Goal: Information Seeking & Learning: Learn about a topic

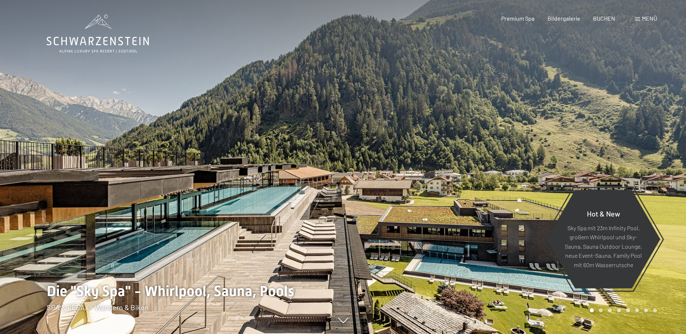
click at [647, 17] on span "Menü" at bounding box center [649, 18] width 15 height 7
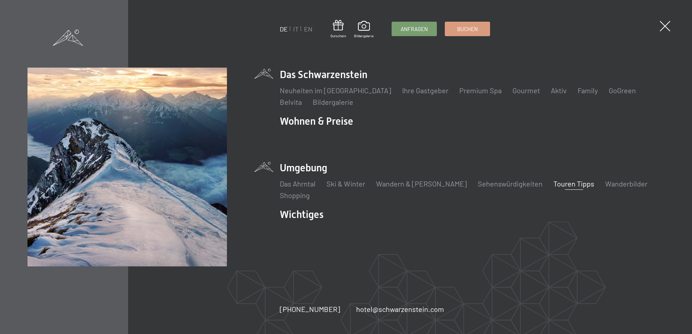
click at [553, 183] on link "Touren Tipps" at bounding box center [573, 183] width 41 height 9
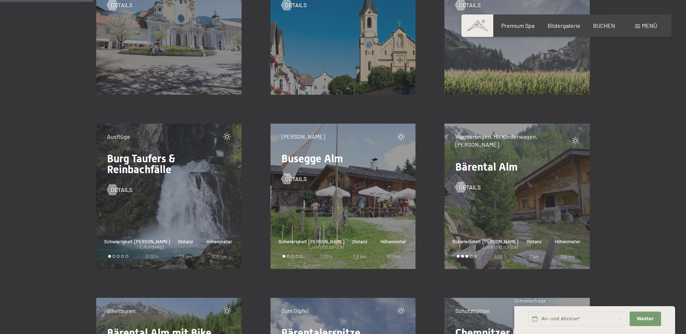
scroll to position [1701, 0]
click at [472, 183] on span "Details" at bounding box center [477, 187] width 22 height 8
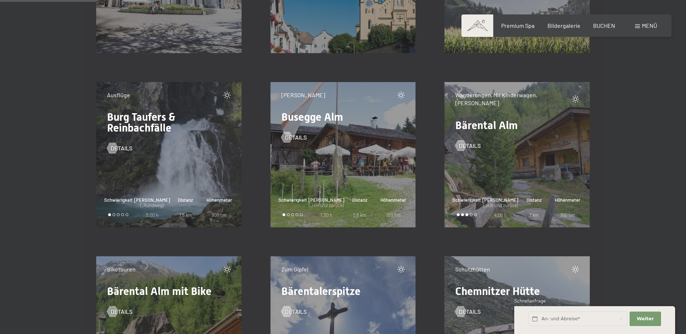
scroll to position [1737, 0]
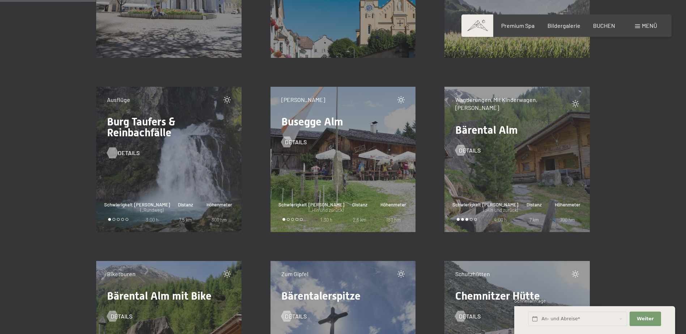
click at [119, 153] on span "Details" at bounding box center [129, 153] width 22 height 8
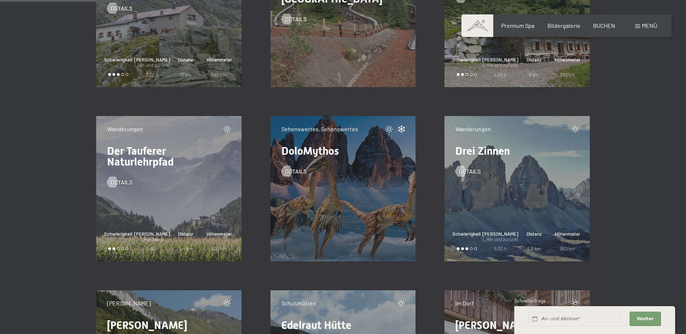
scroll to position [2243, 0]
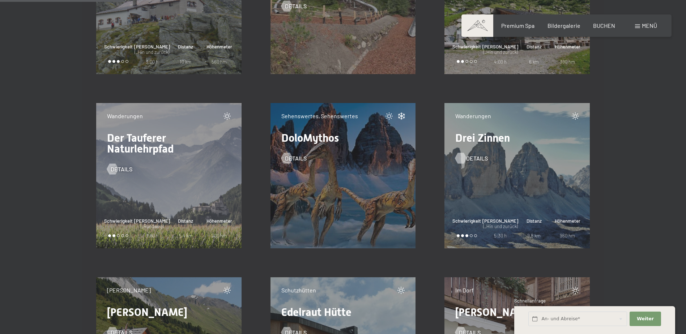
click at [472, 159] on span "Details" at bounding box center [477, 158] width 22 height 8
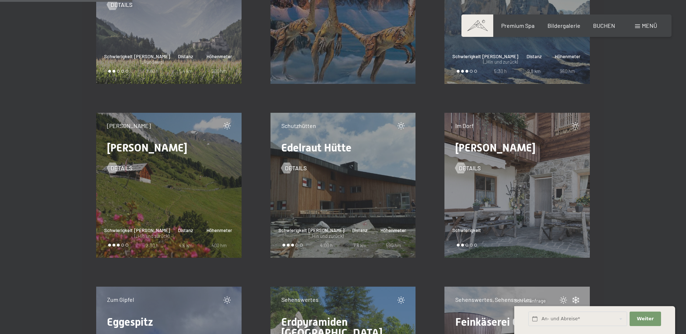
scroll to position [2424, 0]
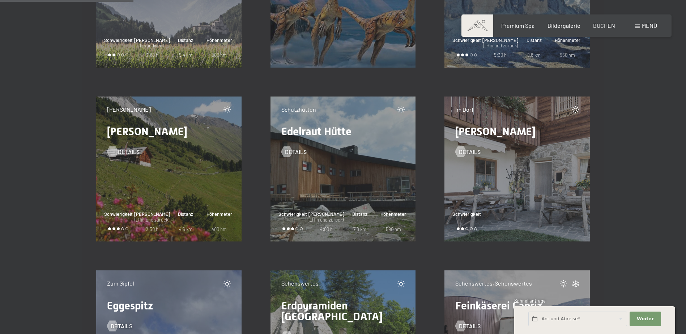
click at [121, 149] on span "Details" at bounding box center [129, 152] width 22 height 8
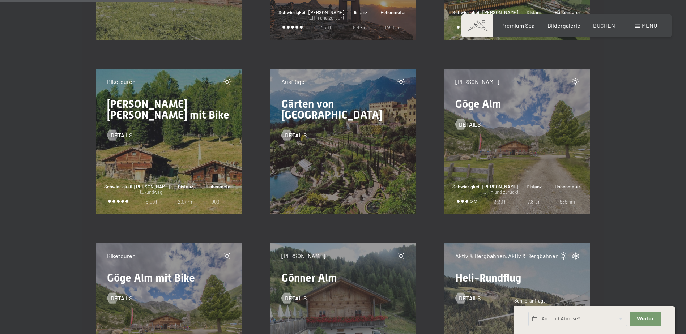
scroll to position [3148, 0]
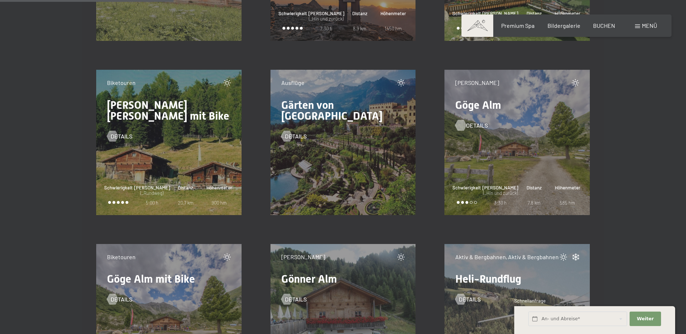
click at [474, 125] on span "Details" at bounding box center [477, 126] width 22 height 8
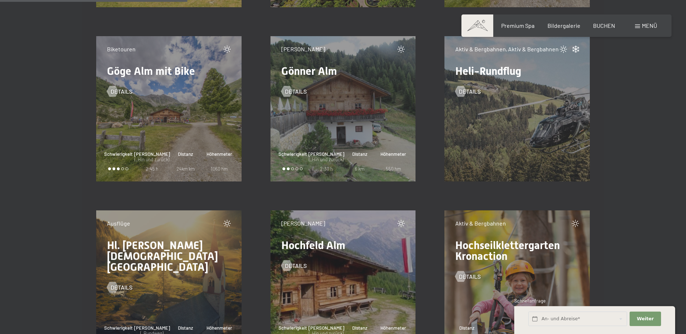
scroll to position [3293, 0]
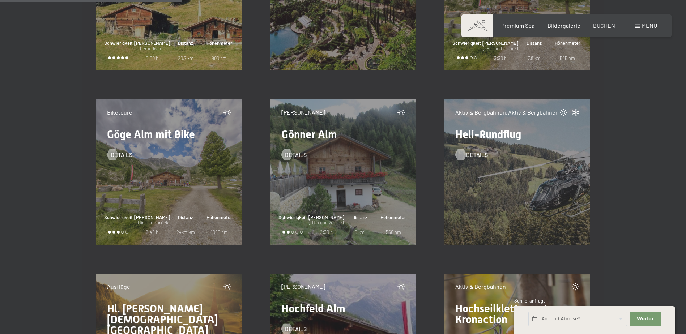
click at [473, 158] on span "Details" at bounding box center [477, 155] width 22 height 8
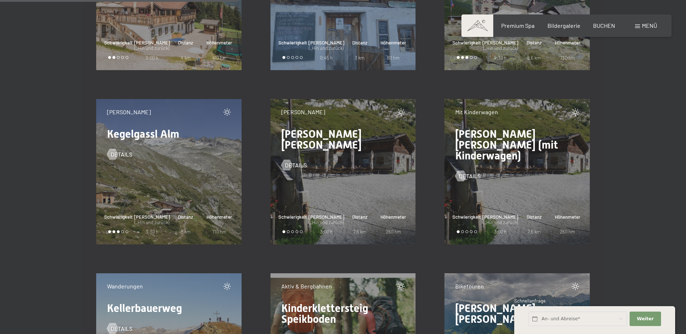
scroll to position [4342, 0]
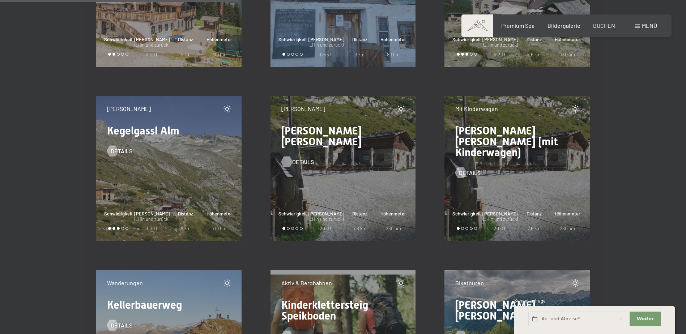
click at [300, 158] on span "Details" at bounding box center [303, 162] width 22 height 8
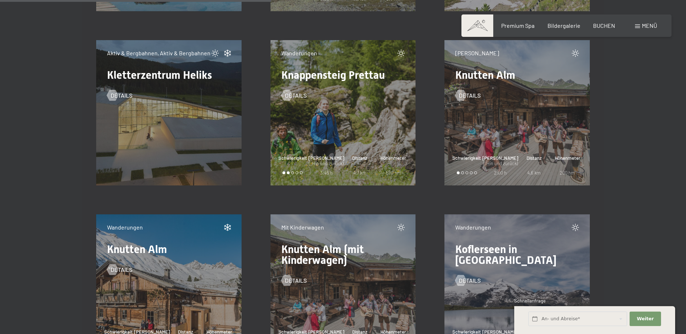
scroll to position [4921, 0]
click at [473, 97] on span "Details" at bounding box center [477, 95] width 22 height 8
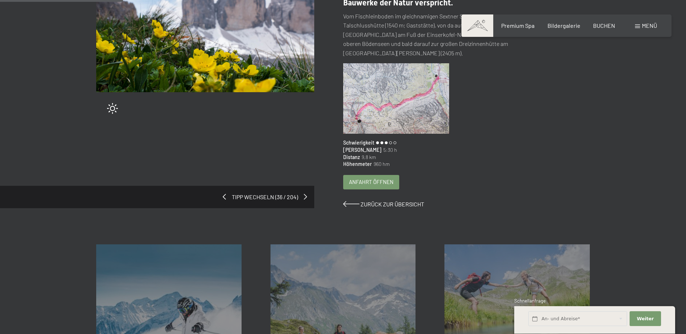
scroll to position [181, 0]
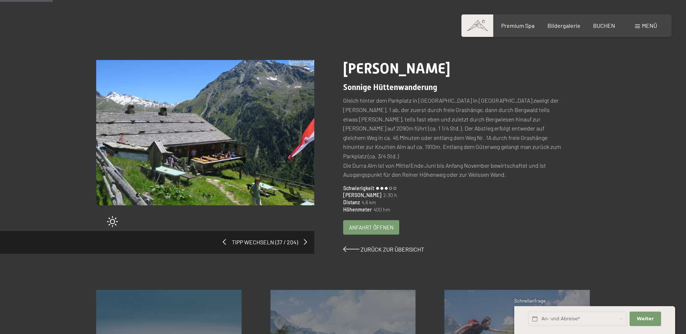
scroll to position [36, 0]
